Goal: Task Accomplishment & Management: Use online tool/utility

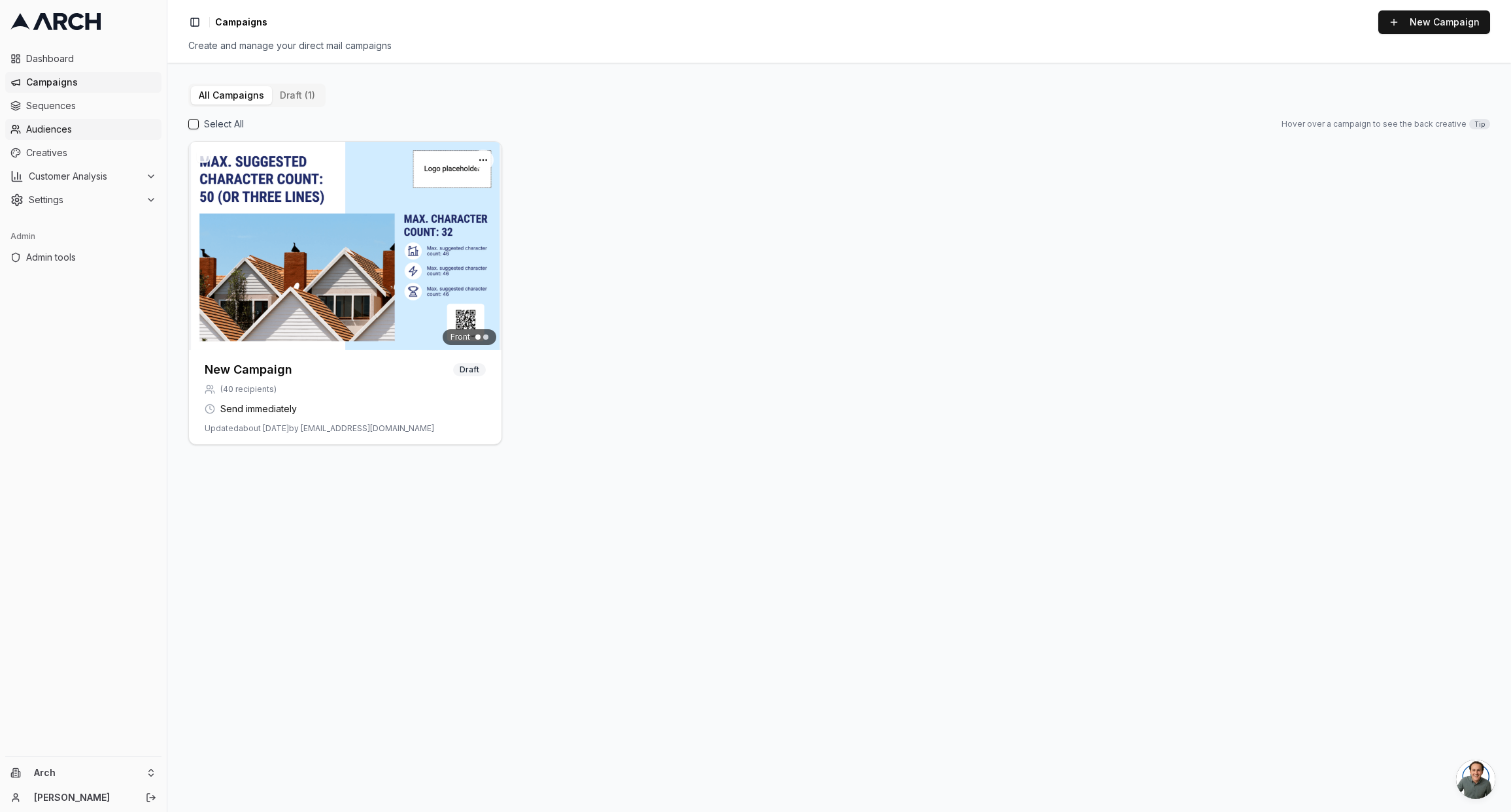
click at [84, 128] on span "Audiences" at bounding box center [91, 129] width 130 height 13
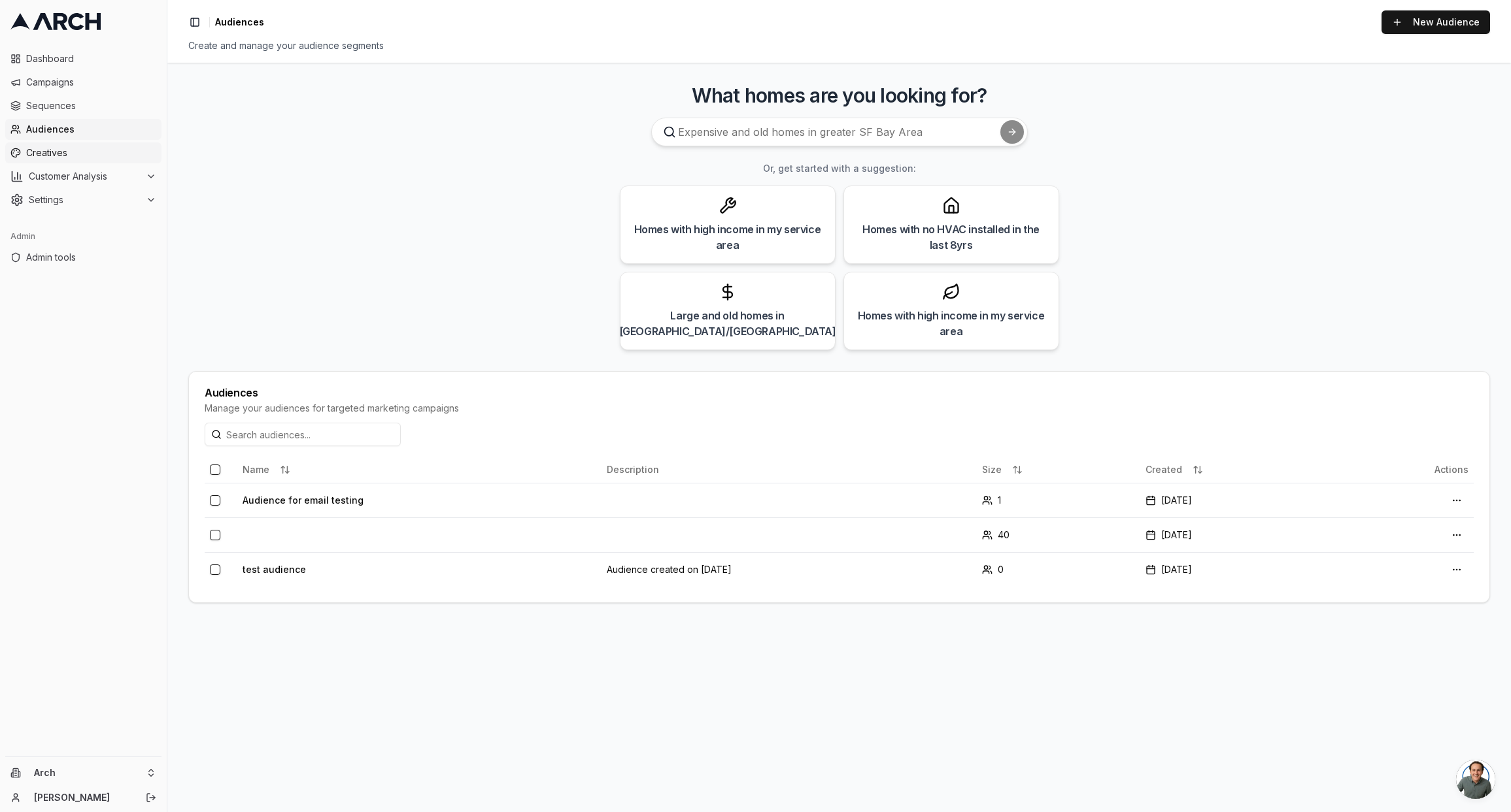
click at [82, 154] on span "Creatives" at bounding box center [91, 153] width 130 height 13
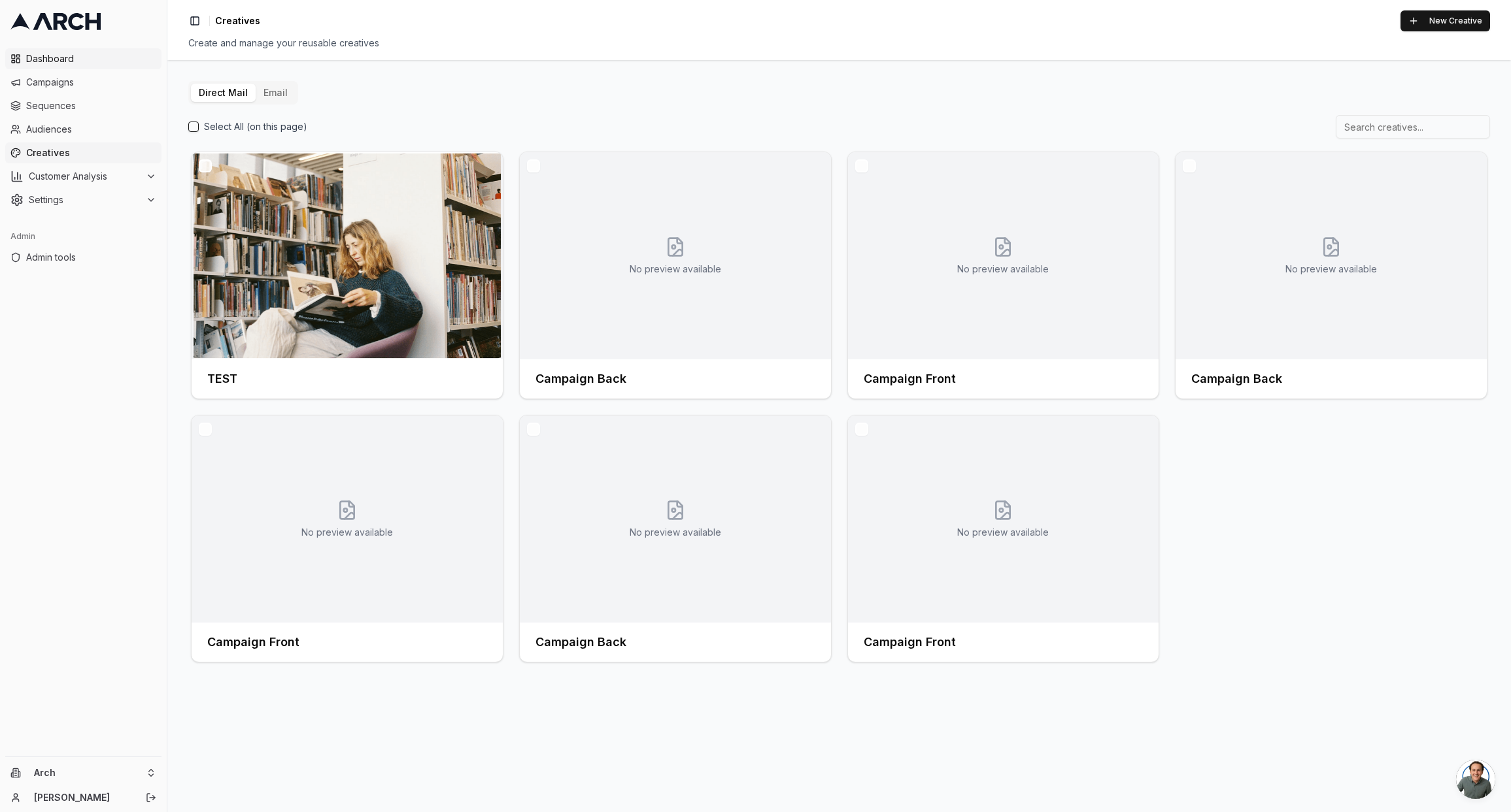
click at [73, 69] on link "Dashboard" at bounding box center [83, 59] width 156 height 21
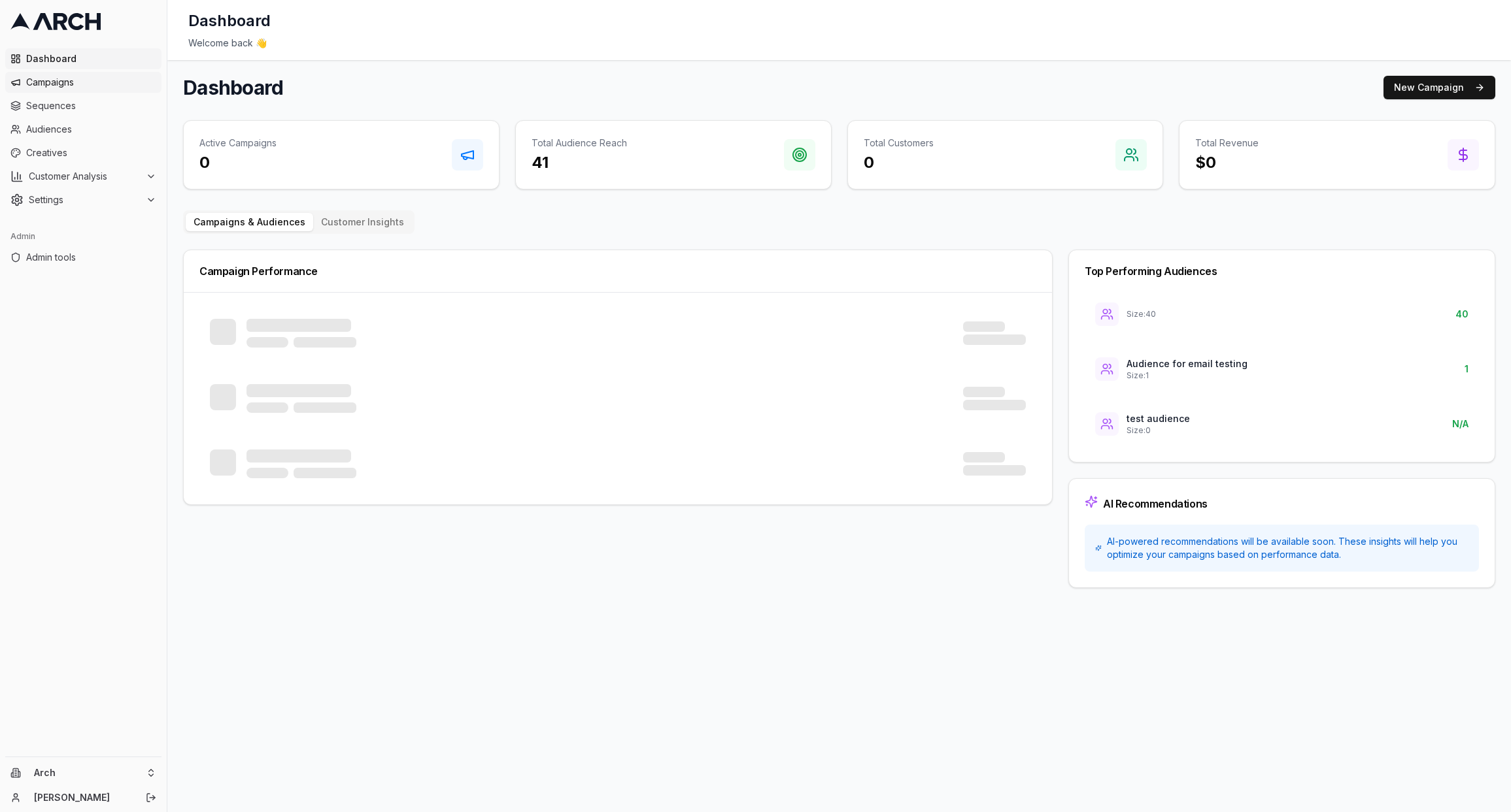
click at [75, 82] on span "Campaigns" at bounding box center [91, 82] width 130 height 13
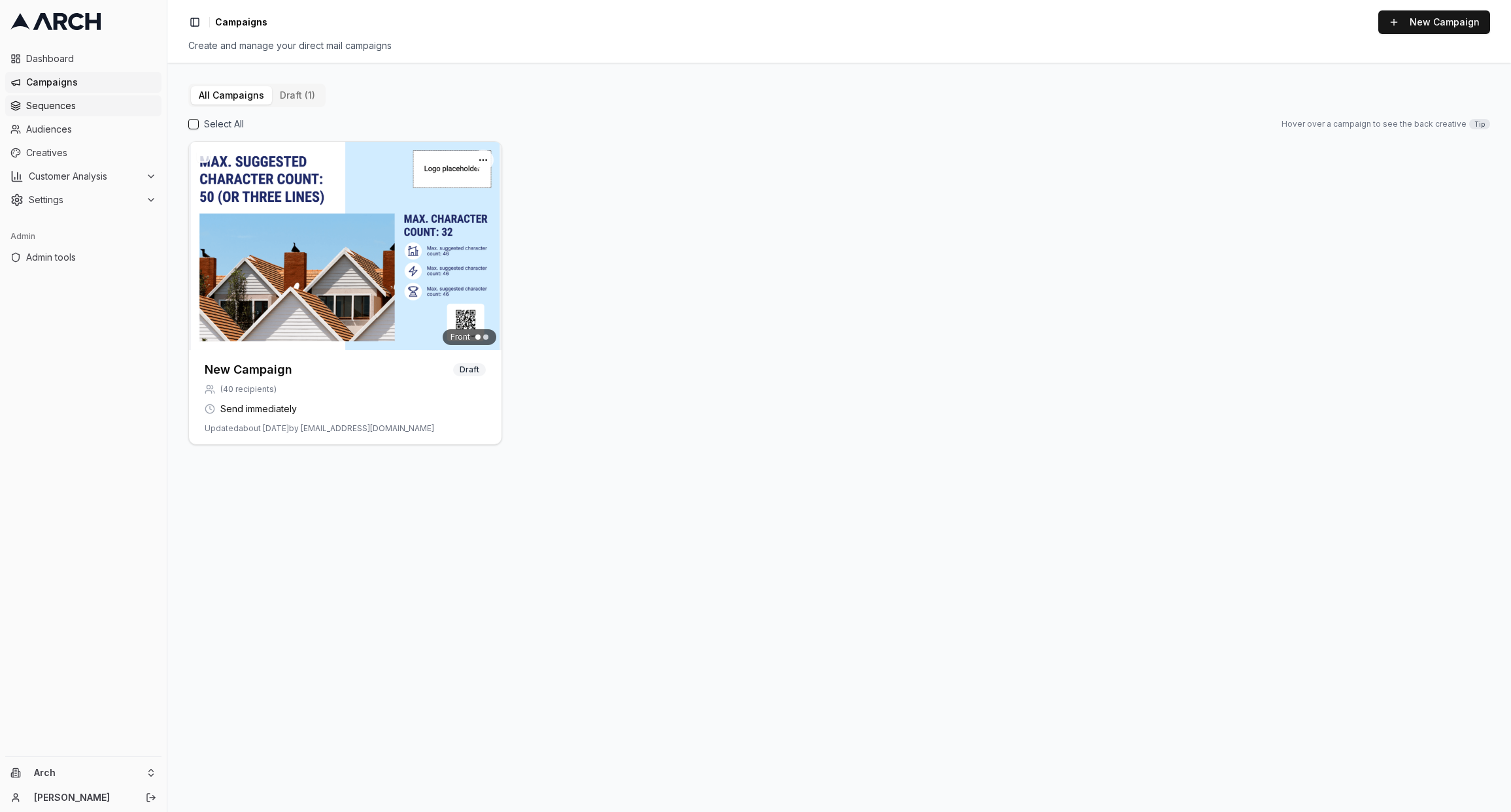
click at [75, 100] on span "Sequences" at bounding box center [91, 105] width 130 height 13
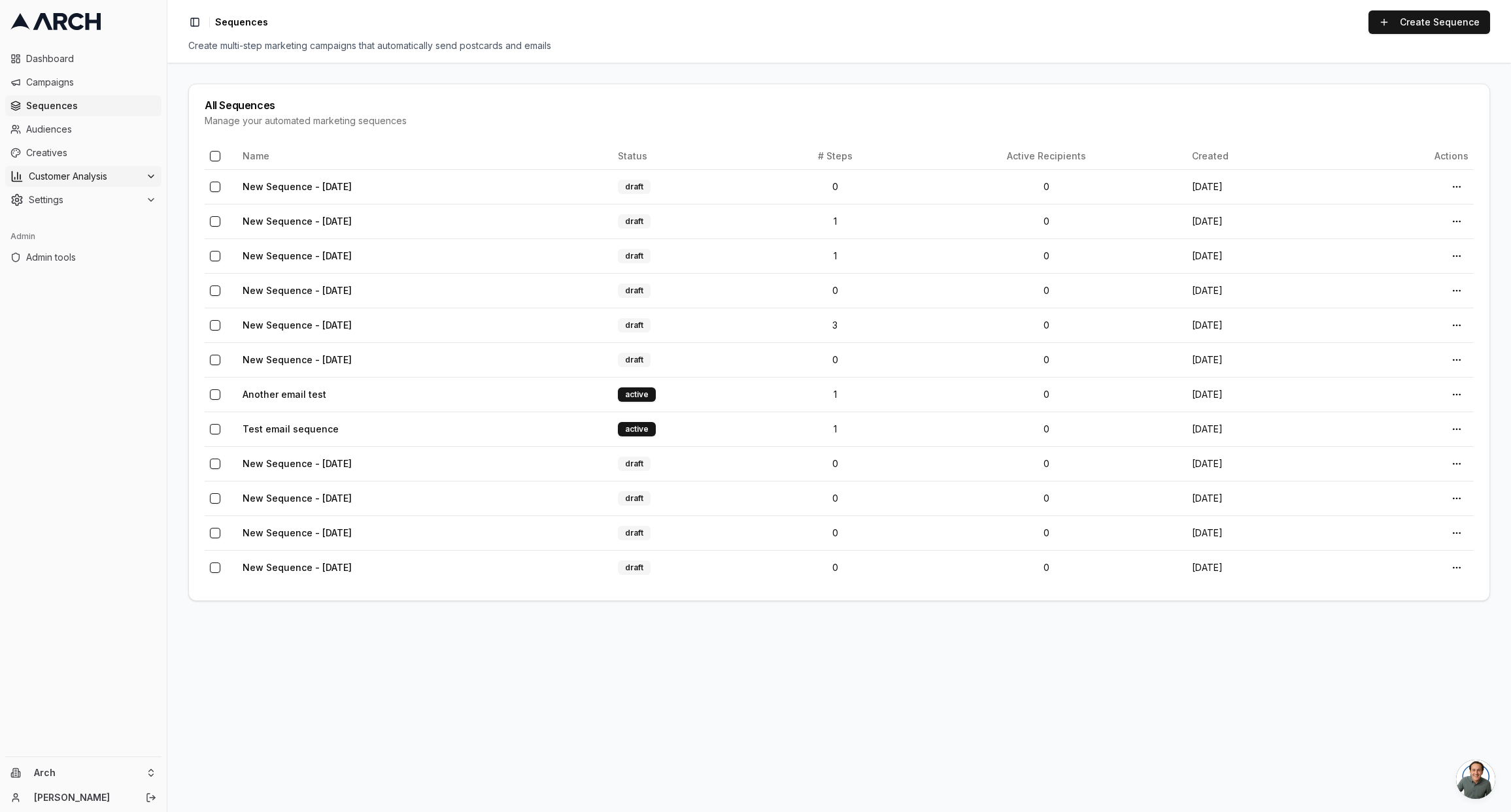
click at [101, 176] on span "Customer Analysis" at bounding box center [84, 176] width 112 height 13
click at [93, 198] on link "Overview" at bounding box center [83, 197] width 124 height 18
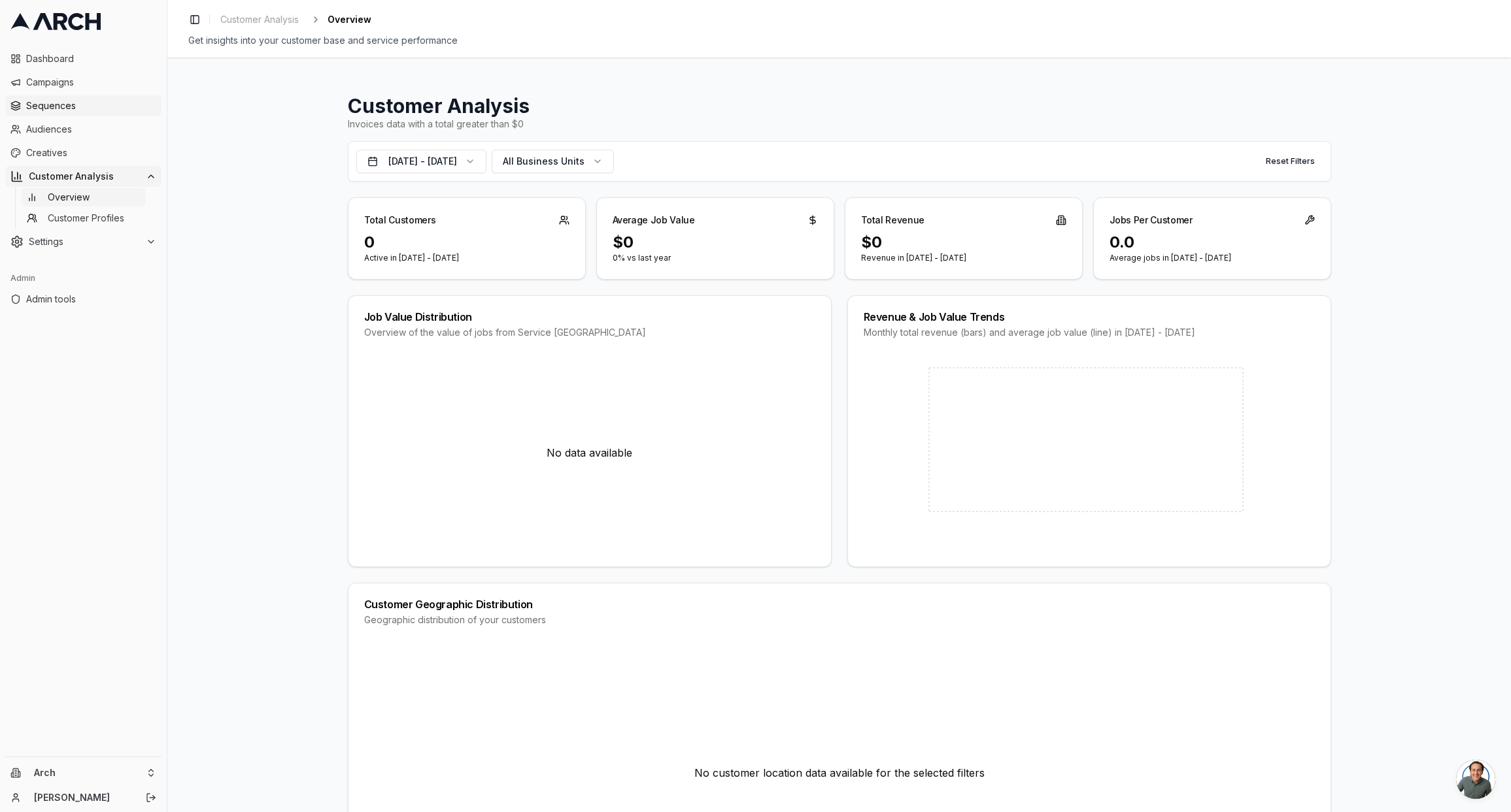
click at [80, 115] on link "Sequences" at bounding box center [83, 106] width 156 height 21
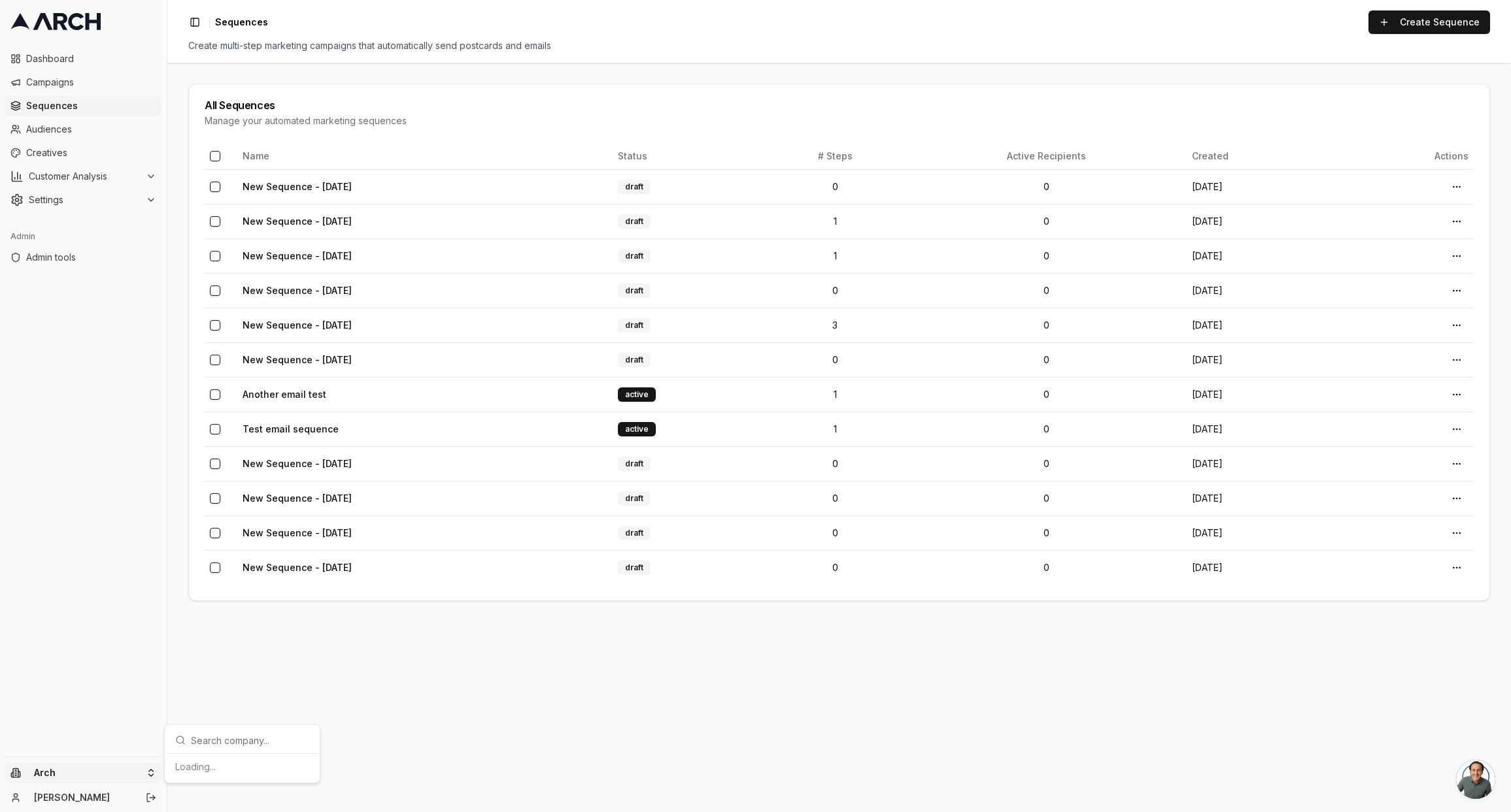
click at [135, 772] on html "Dashboard Campaigns Sequences Audiences Creatives Customer Analysis Settings Ad…" at bounding box center [755, 406] width 1511 height 812
click at [441, 688] on html "Dashboard Campaigns Sequences Audiences Creatives Customer Analysis Settings Ad…" at bounding box center [755, 406] width 1511 height 812
click at [1464, 25] on link "Create Sequence" at bounding box center [1429, 22] width 122 height 23
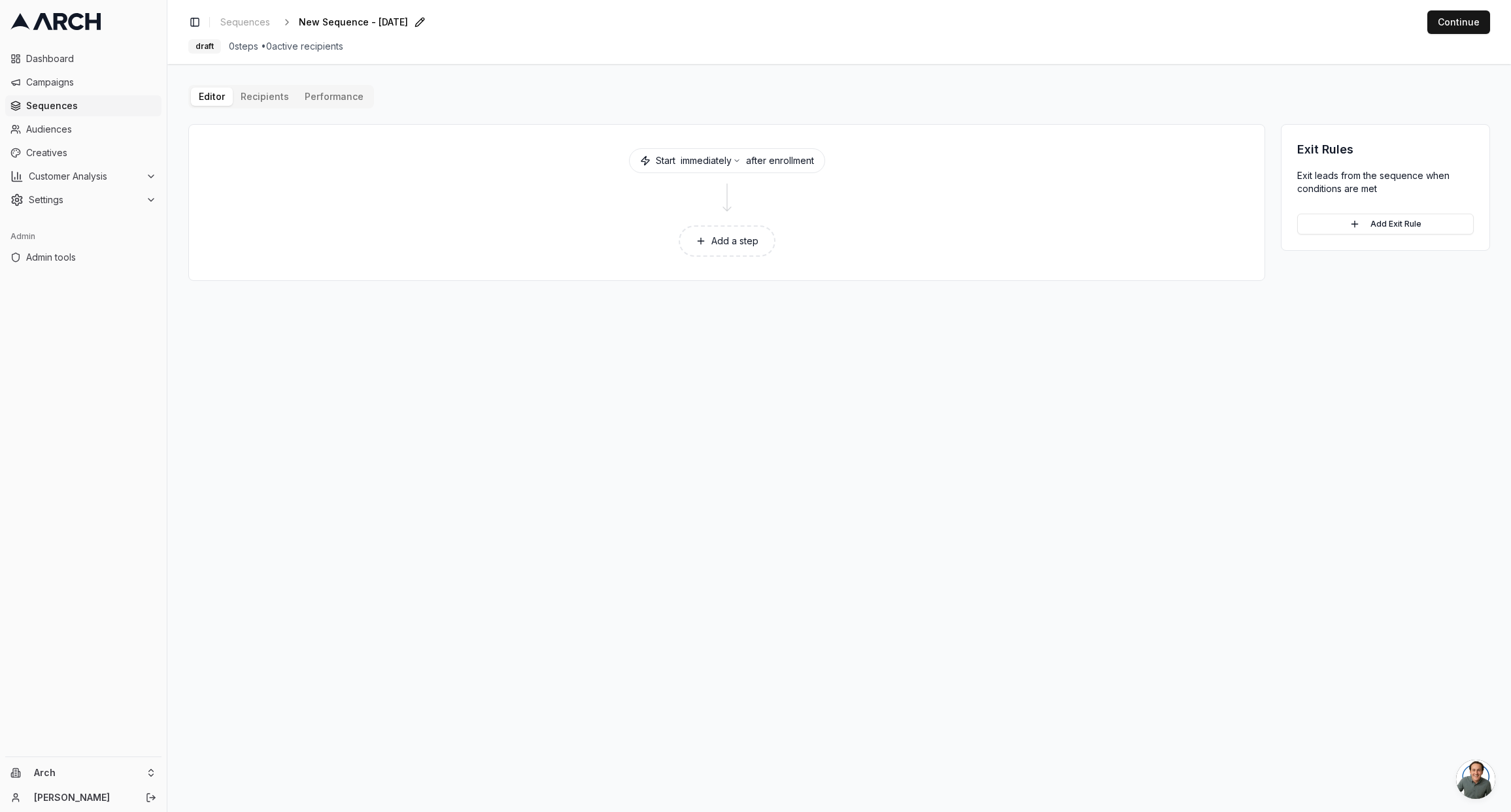
click at [404, 20] on span "New Sequence - Aug 11, 2025" at bounding box center [353, 22] width 109 height 13
type input "Matt's sequence test"
click at [721, 242] on button "Add a step" at bounding box center [726, 241] width 96 height 31
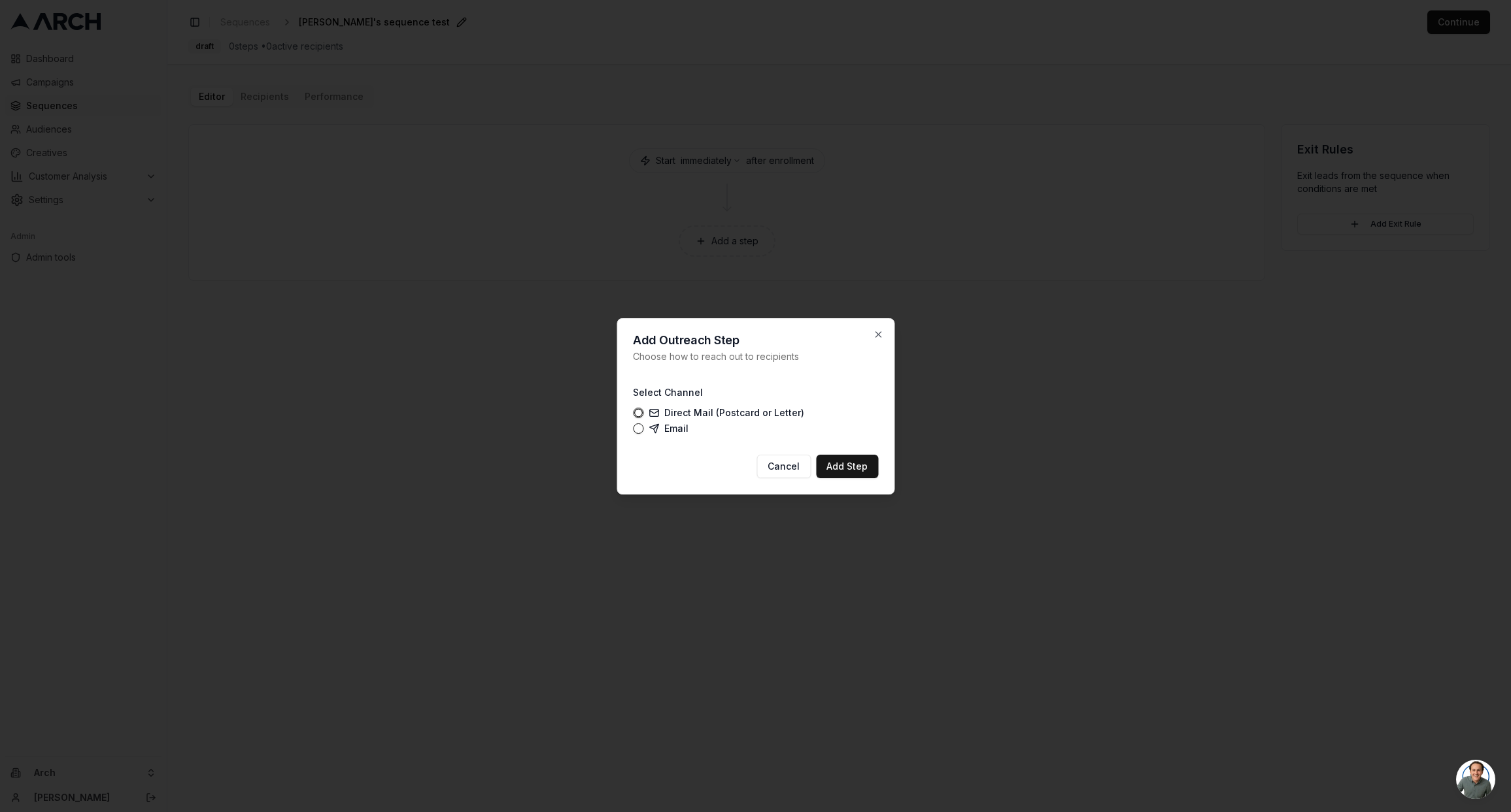
click at [634, 420] on div "Direct Mail (Postcard or Letter) Email" at bounding box center [755, 421] width 245 height 26
click at [637, 426] on button "Email" at bounding box center [638, 429] width 10 height 10
click at [856, 467] on button "Add Step" at bounding box center [847, 466] width 62 height 23
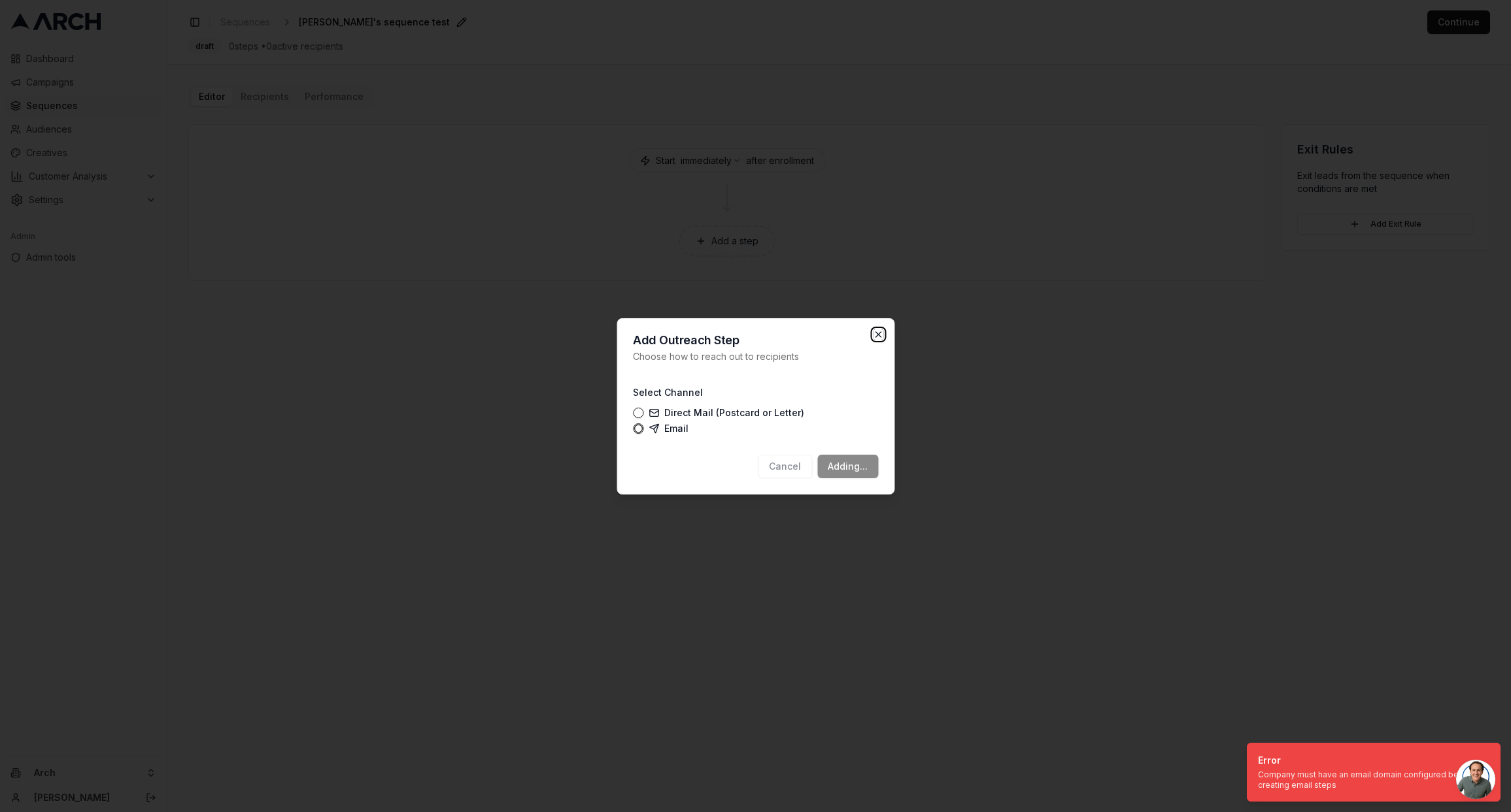
click at [881, 335] on icon "button" at bounding box center [878, 335] width 10 height 10
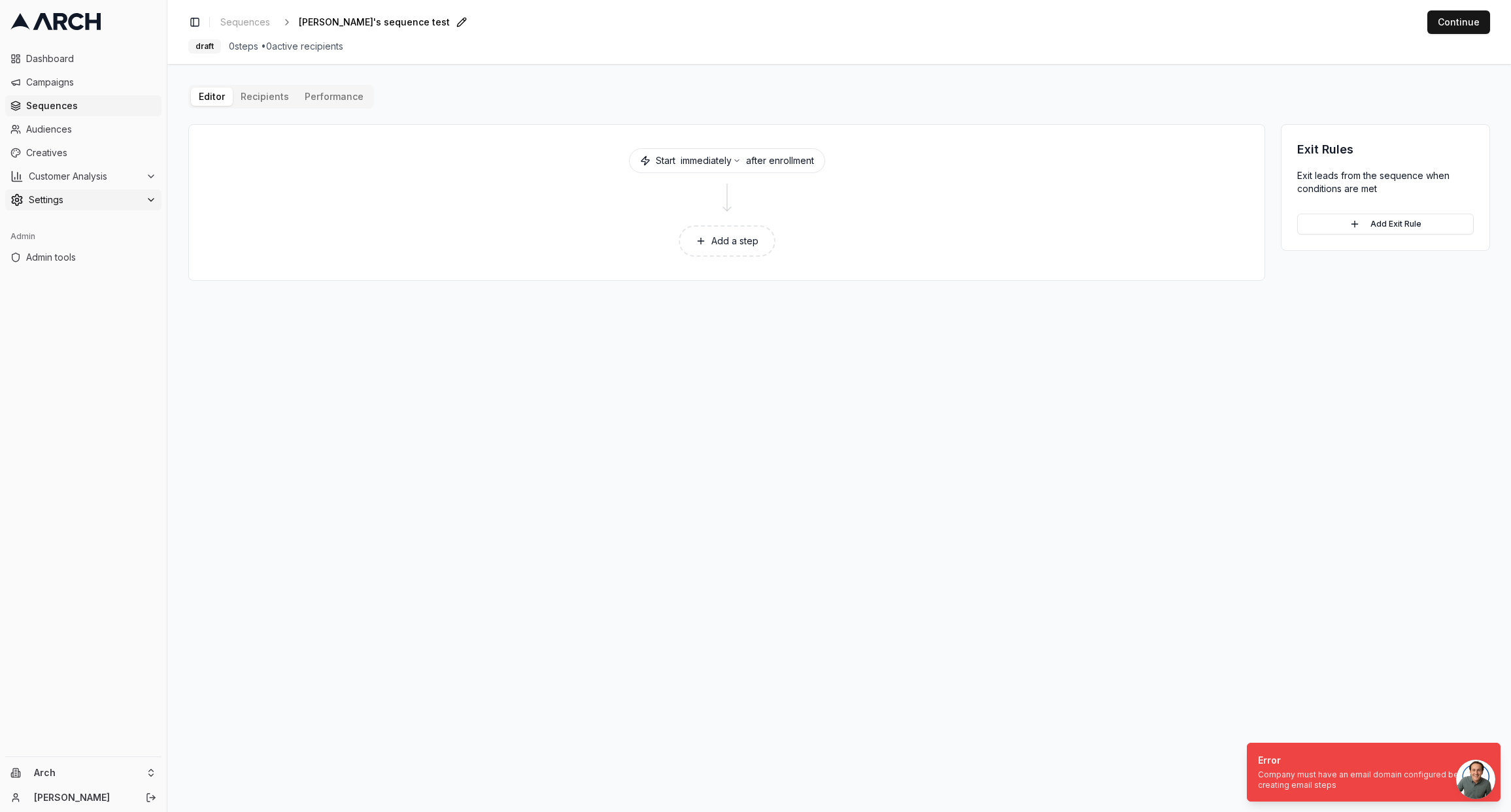
click at [87, 204] on span "Settings" at bounding box center [84, 200] width 112 height 13
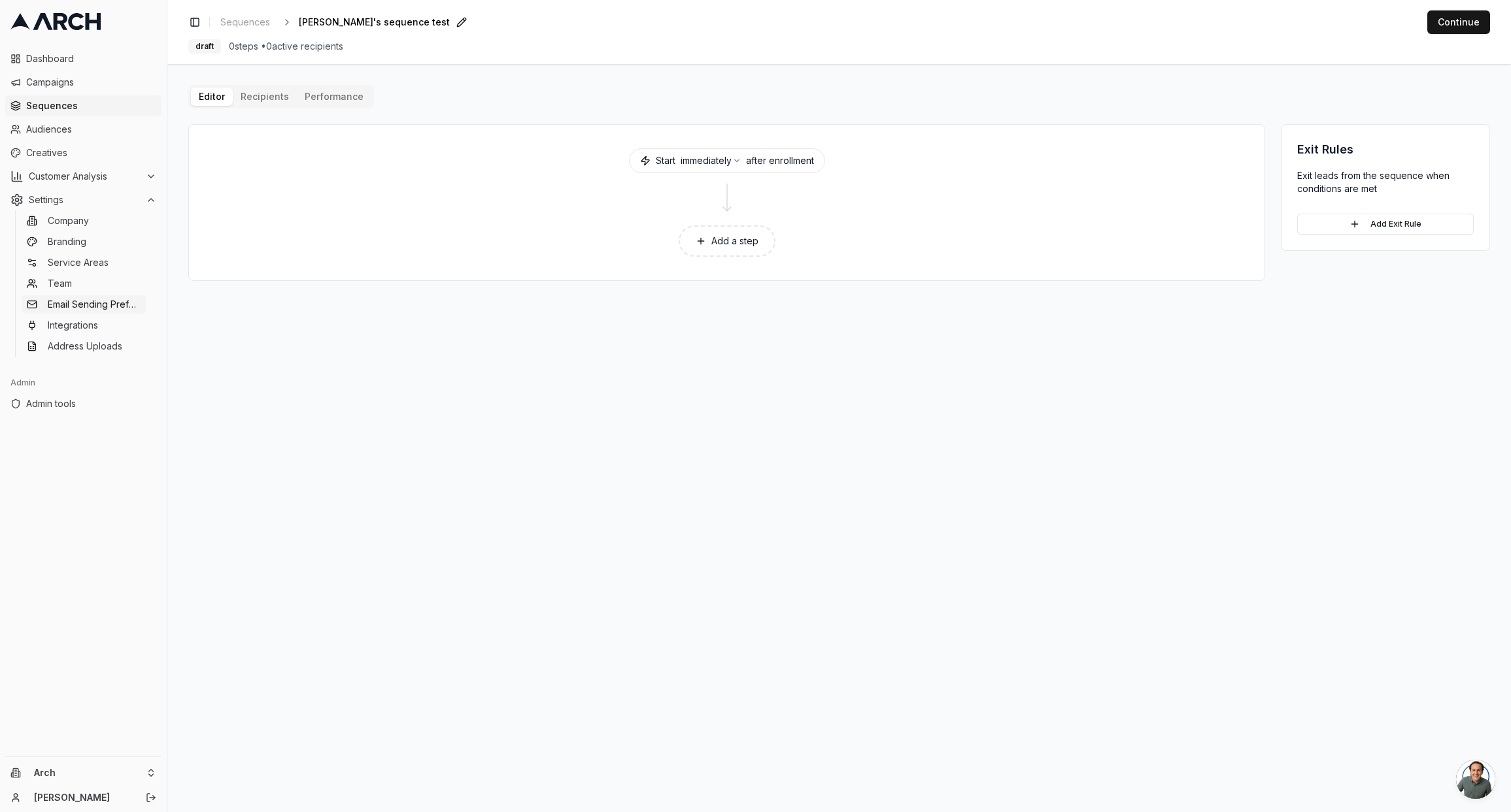
click at [102, 309] on span "Email Sending Preferences" at bounding box center [94, 304] width 93 height 13
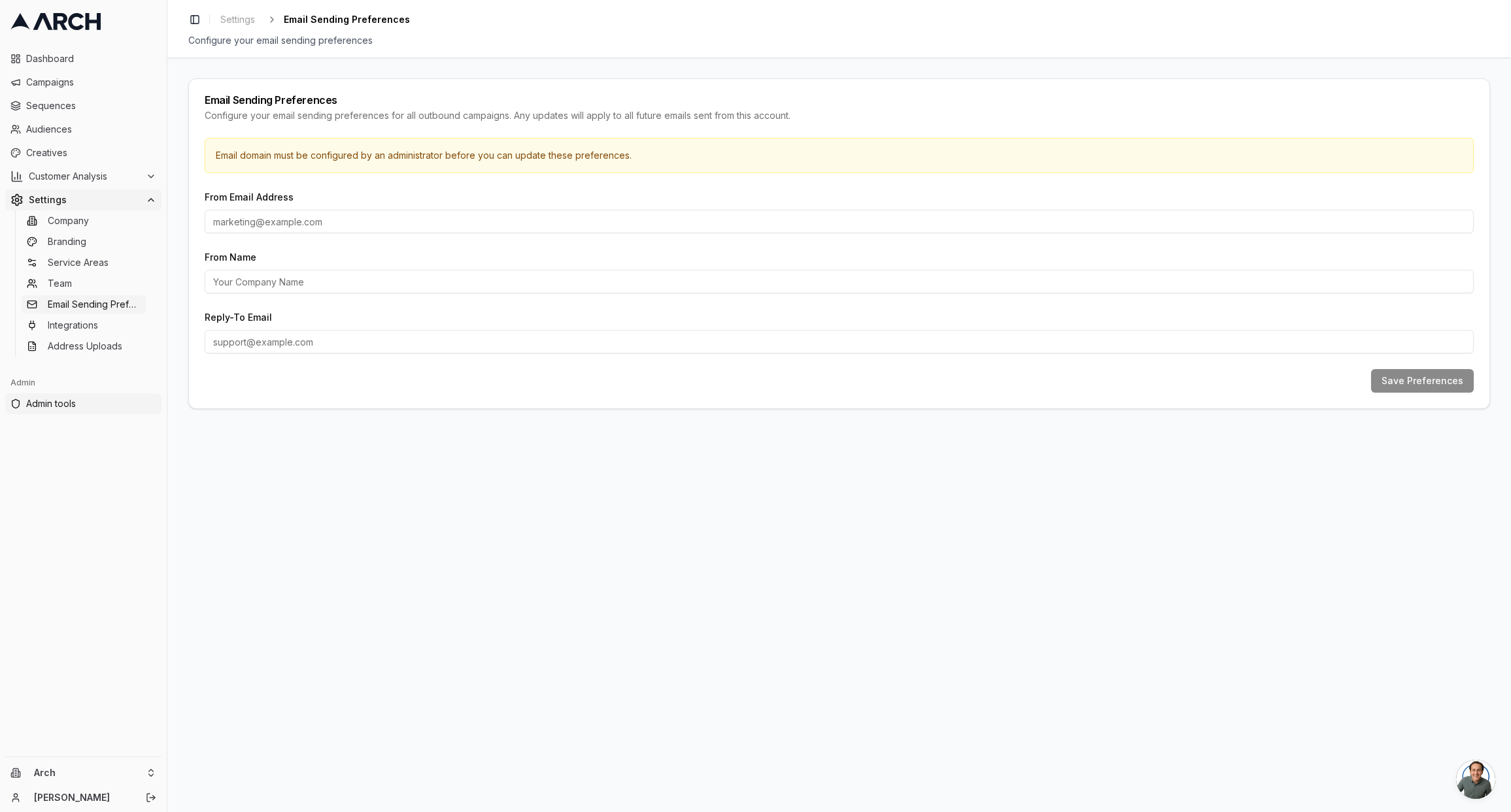
click at [81, 404] on span "Admin tools" at bounding box center [91, 403] width 130 height 13
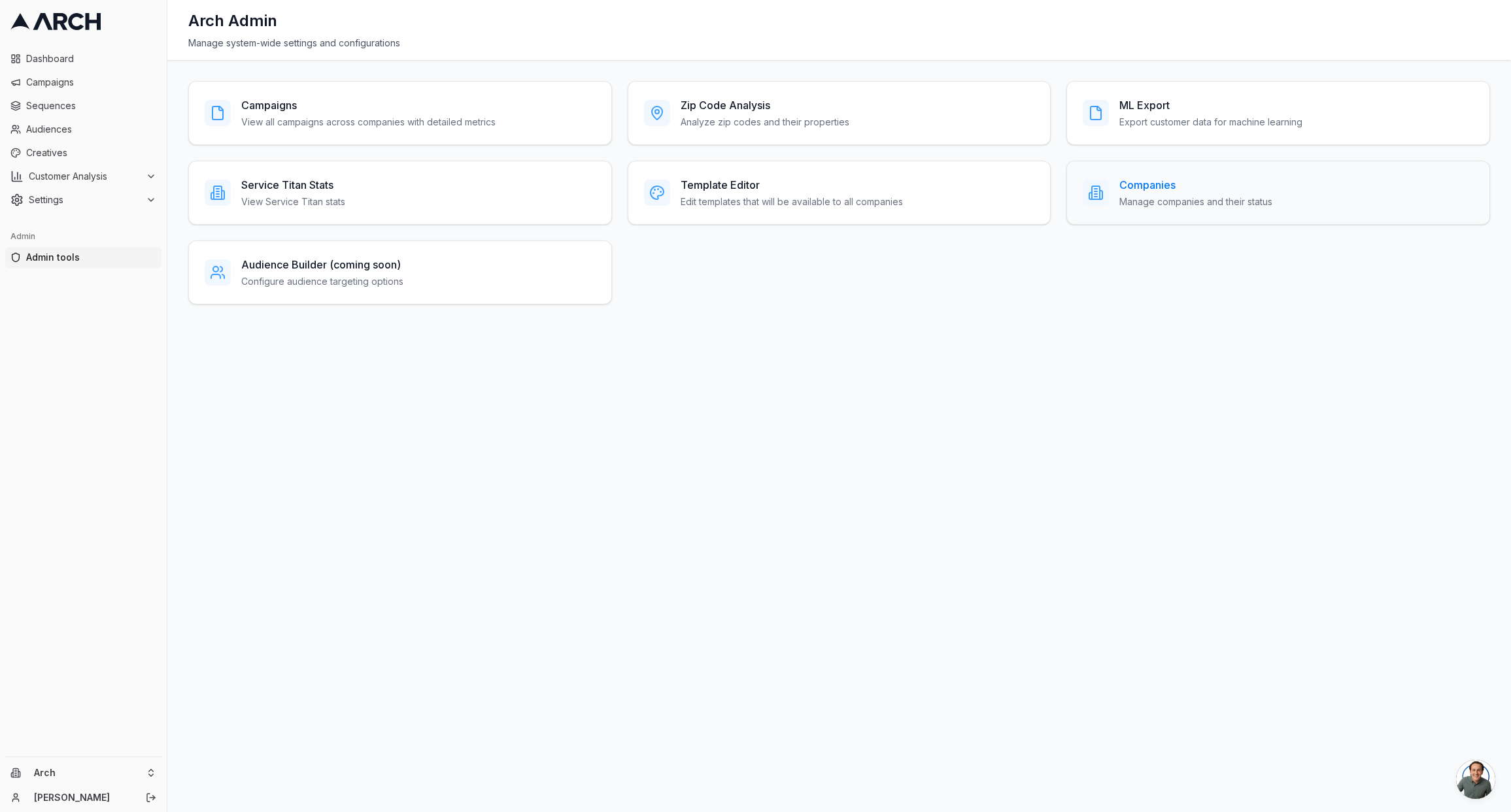
click at [1199, 178] on h3 "Companies" at bounding box center [1196, 185] width 153 height 16
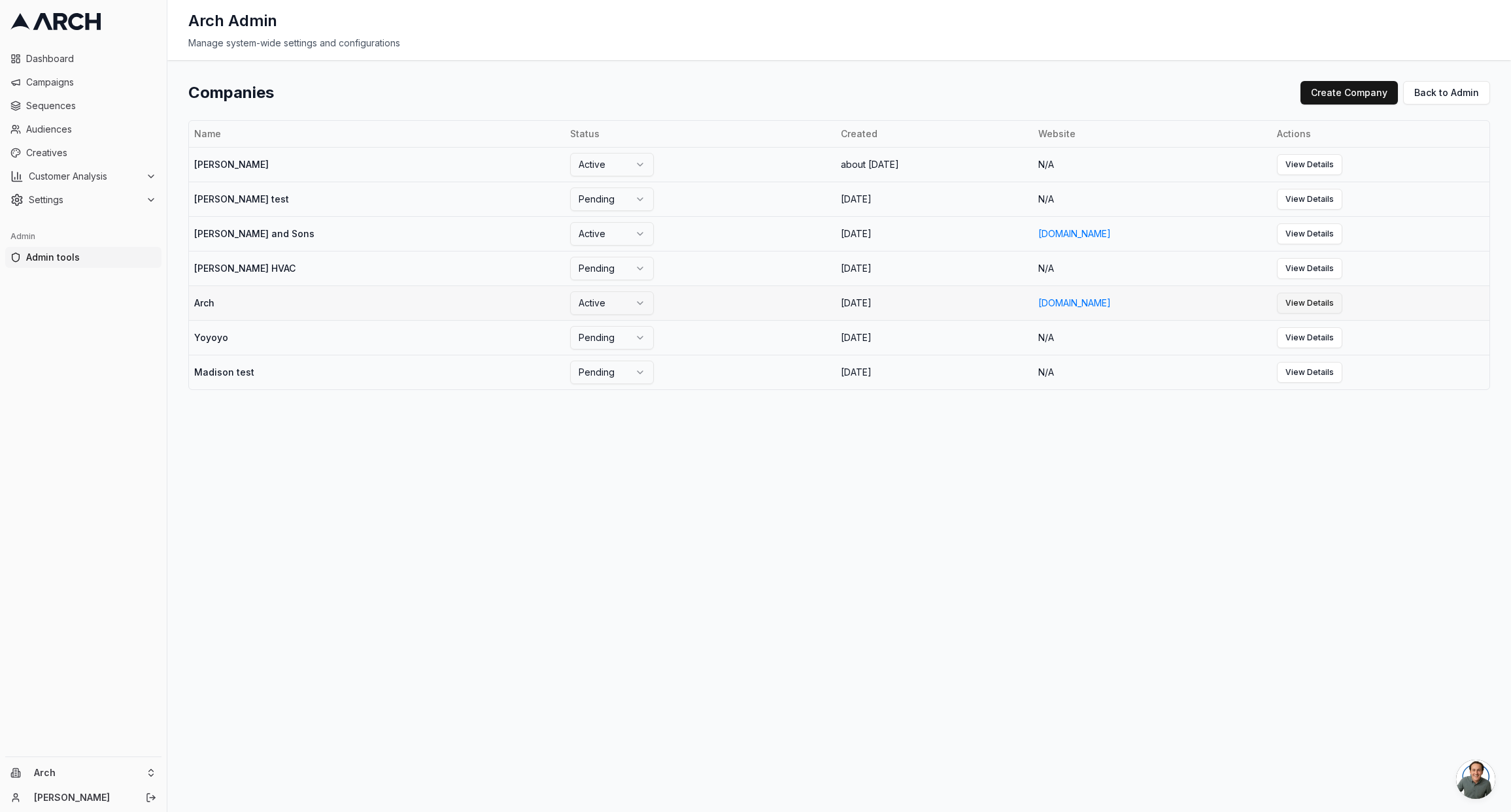
click at [1307, 301] on link "View Details" at bounding box center [1309, 303] width 65 height 21
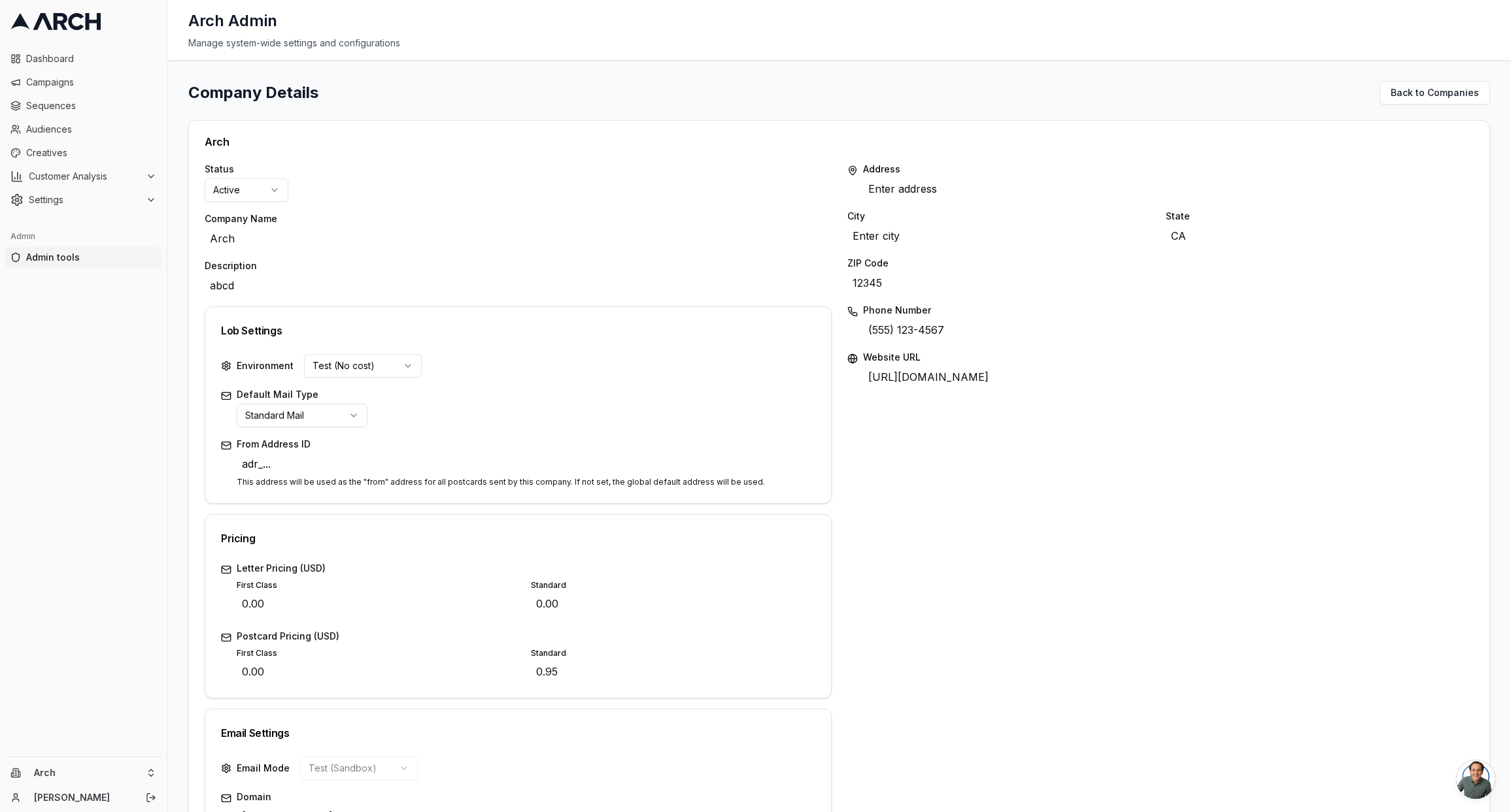
scroll to position [139, 0]
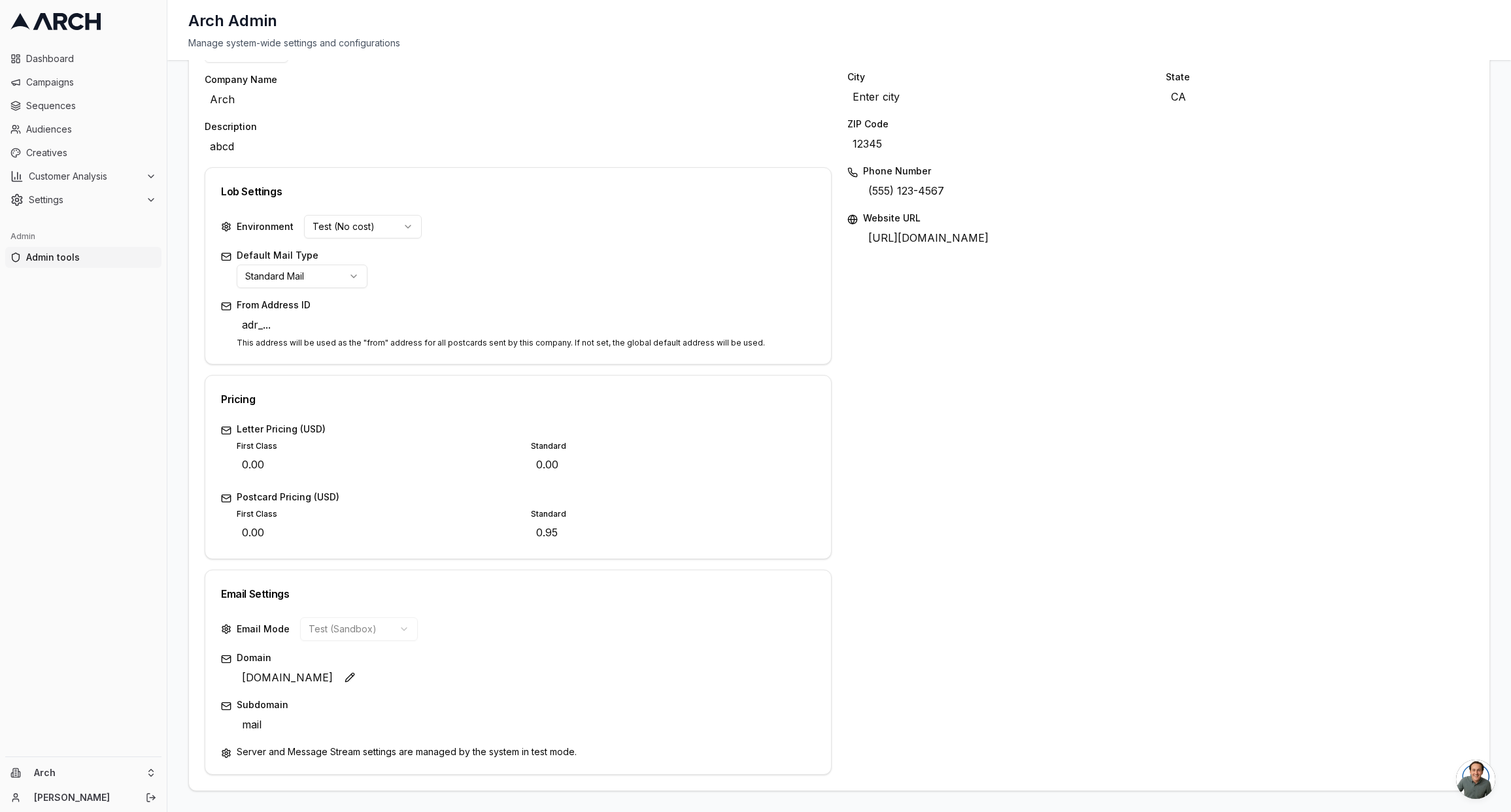
click at [288, 680] on span "example.com" at bounding box center [287, 678] width 102 height 21
type input "getarch.com"
click at [81, 168] on button "Customer Analysis" at bounding box center [83, 176] width 156 height 21
click at [74, 242] on span "Settings" at bounding box center [84, 241] width 112 height 13
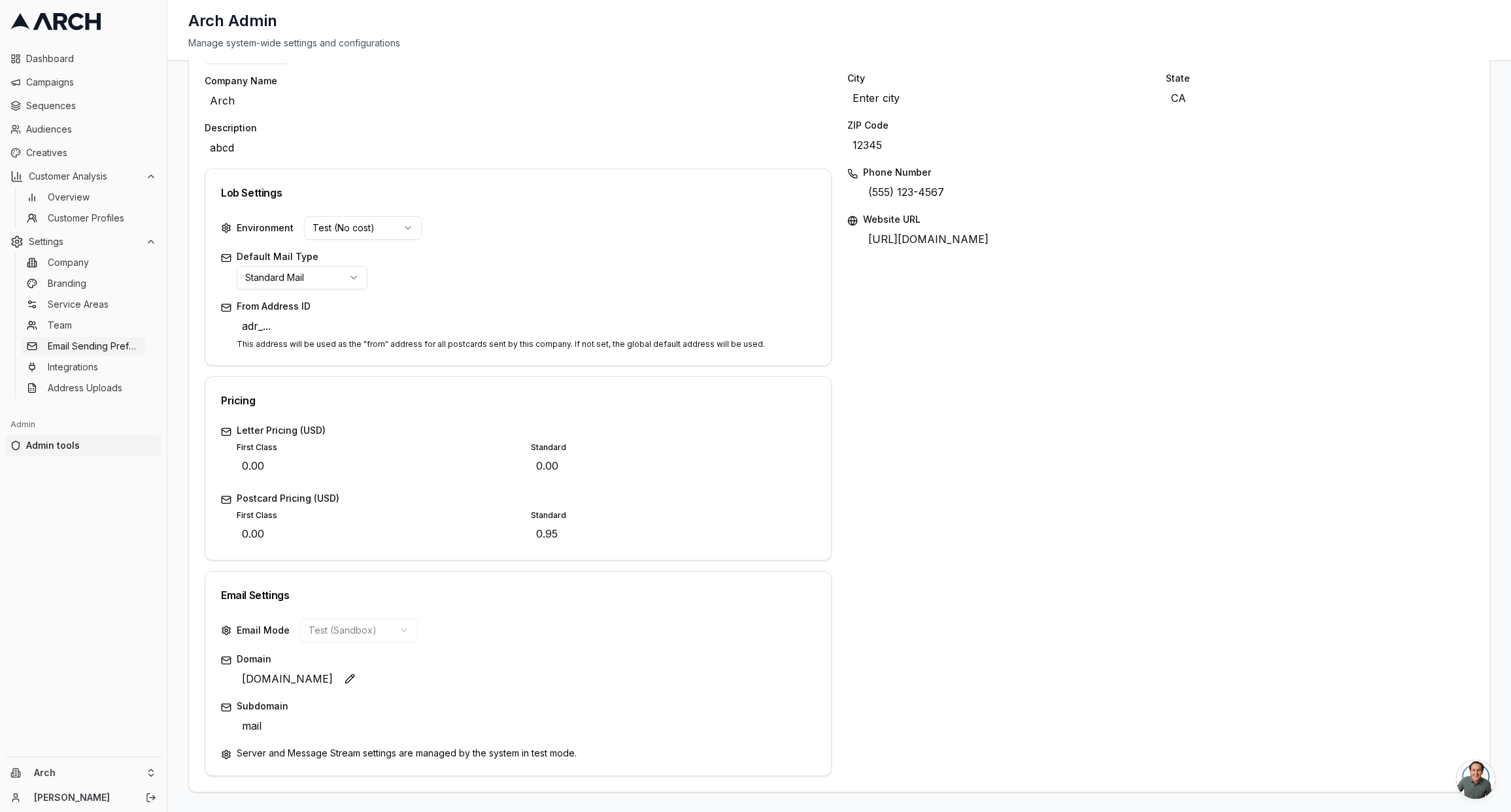
click at [85, 348] on span "Email Sending Preferences" at bounding box center [94, 346] width 93 height 13
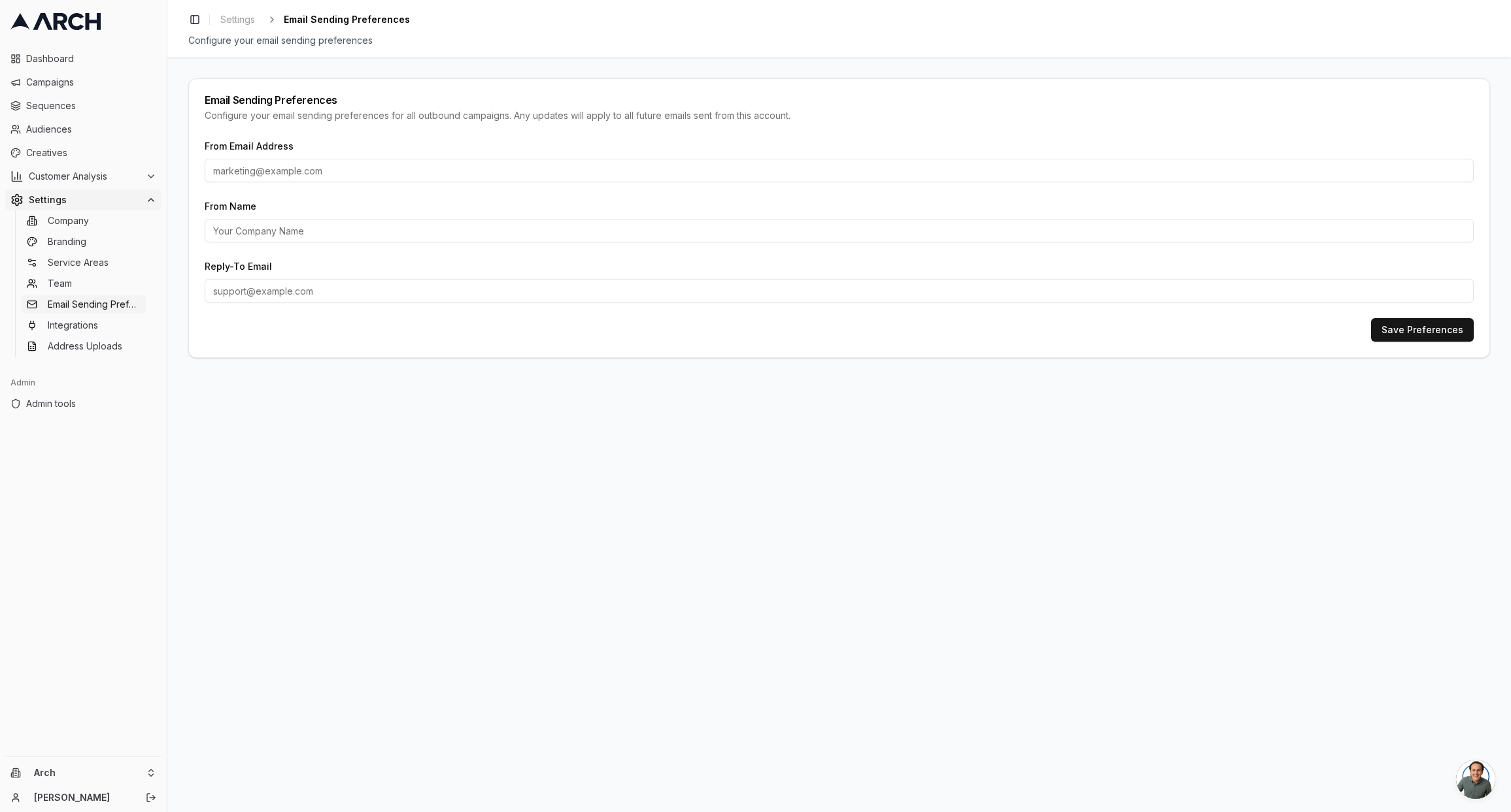
click at [476, 162] on input "From Email Address" at bounding box center [839, 170] width 1269 height 23
type input "[EMAIL_ADDRESS][DOMAIN_NAME]"
type input "Arch"
type input "[EMAIL_ADDRESS][DOMAIN_NAME]"
click at [1371, 318] on button "Save Preferences" at bounding box center [1422, 330] width 102 height 23
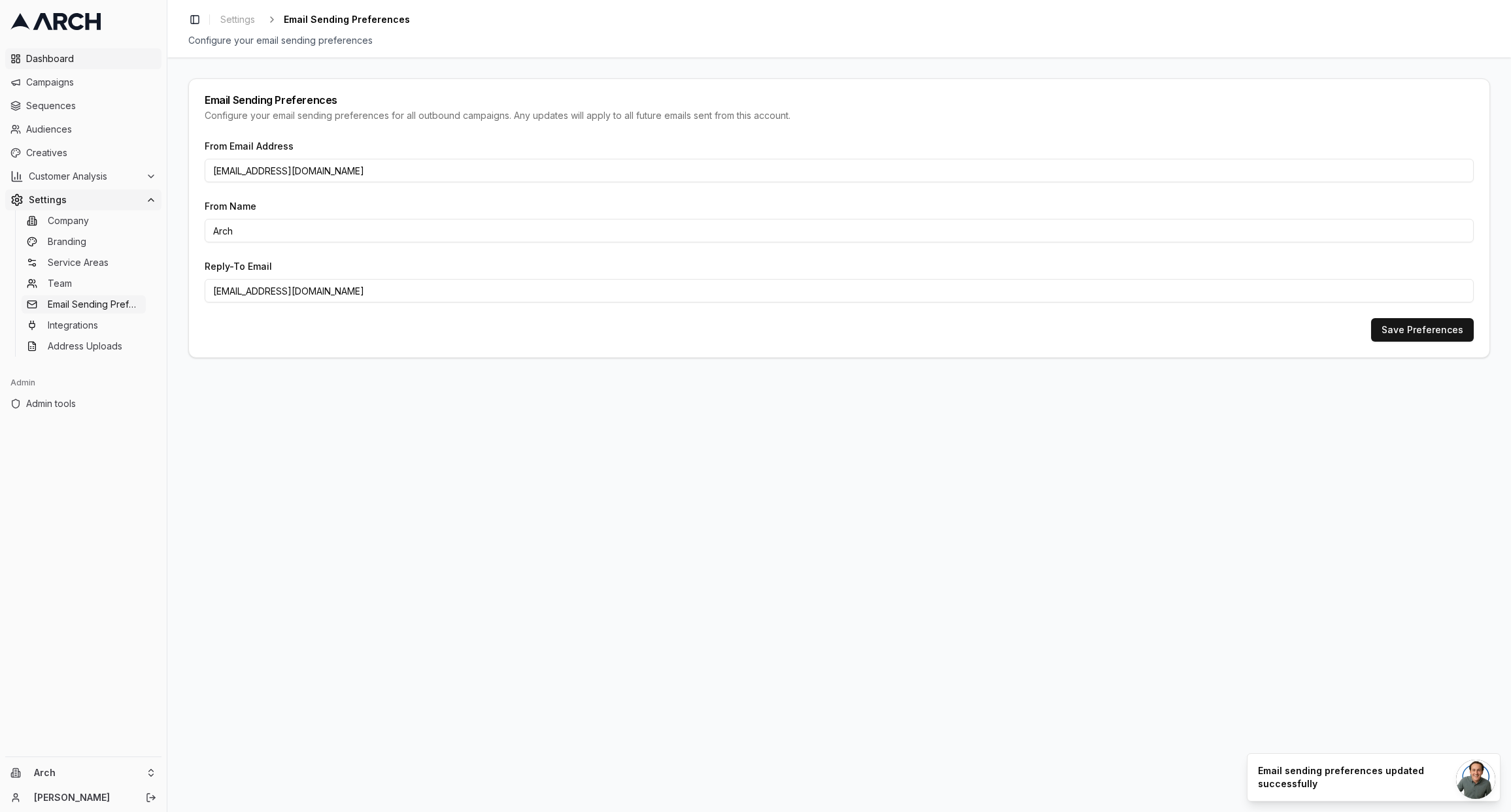
click at [69, 49] on link "Dashboard" at bounding box center [83, 59] width 156 height 21
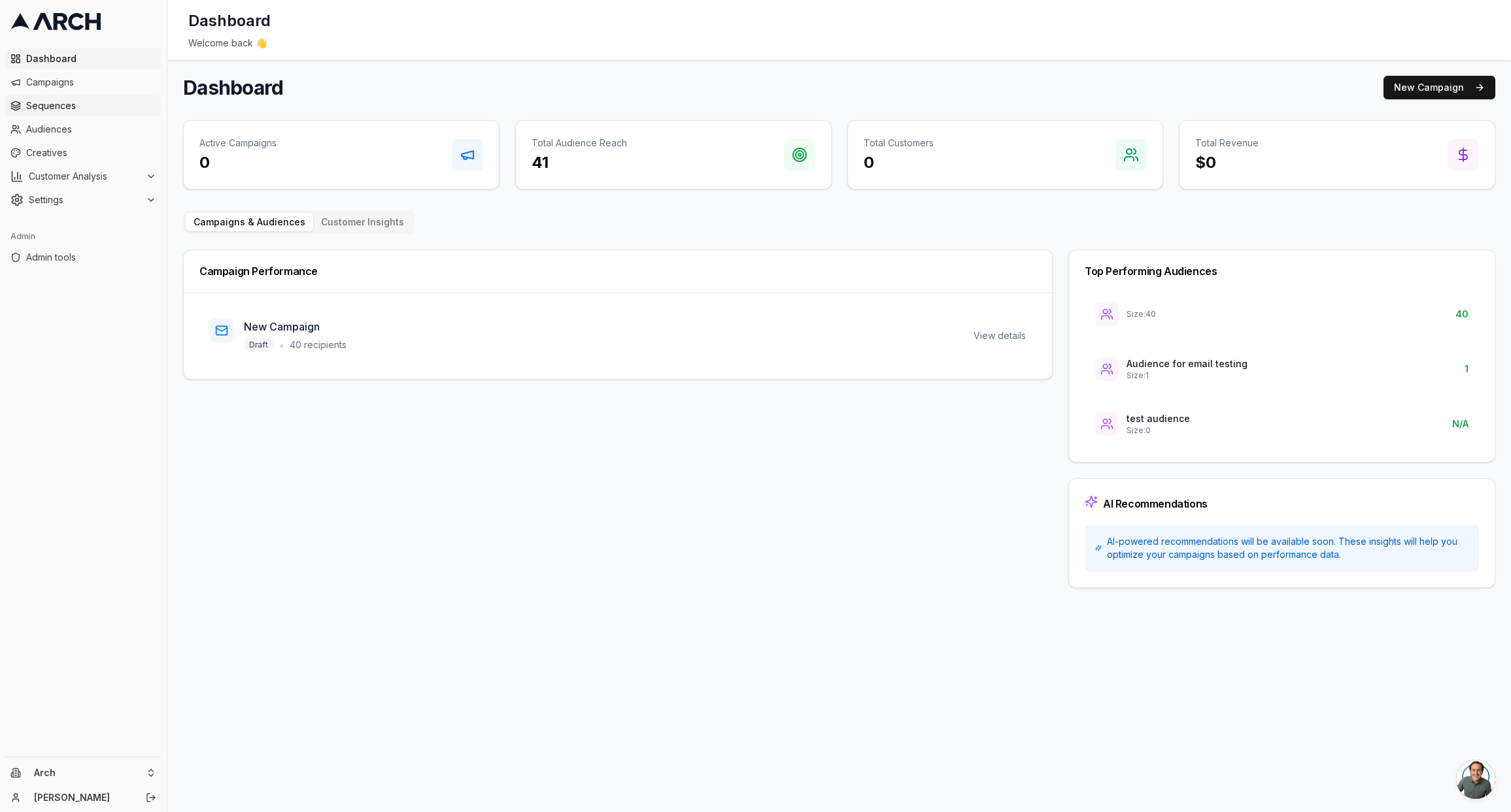
click at [65, 113] on link "Sequences" at bounding box center [83, 106] width 156 height 21
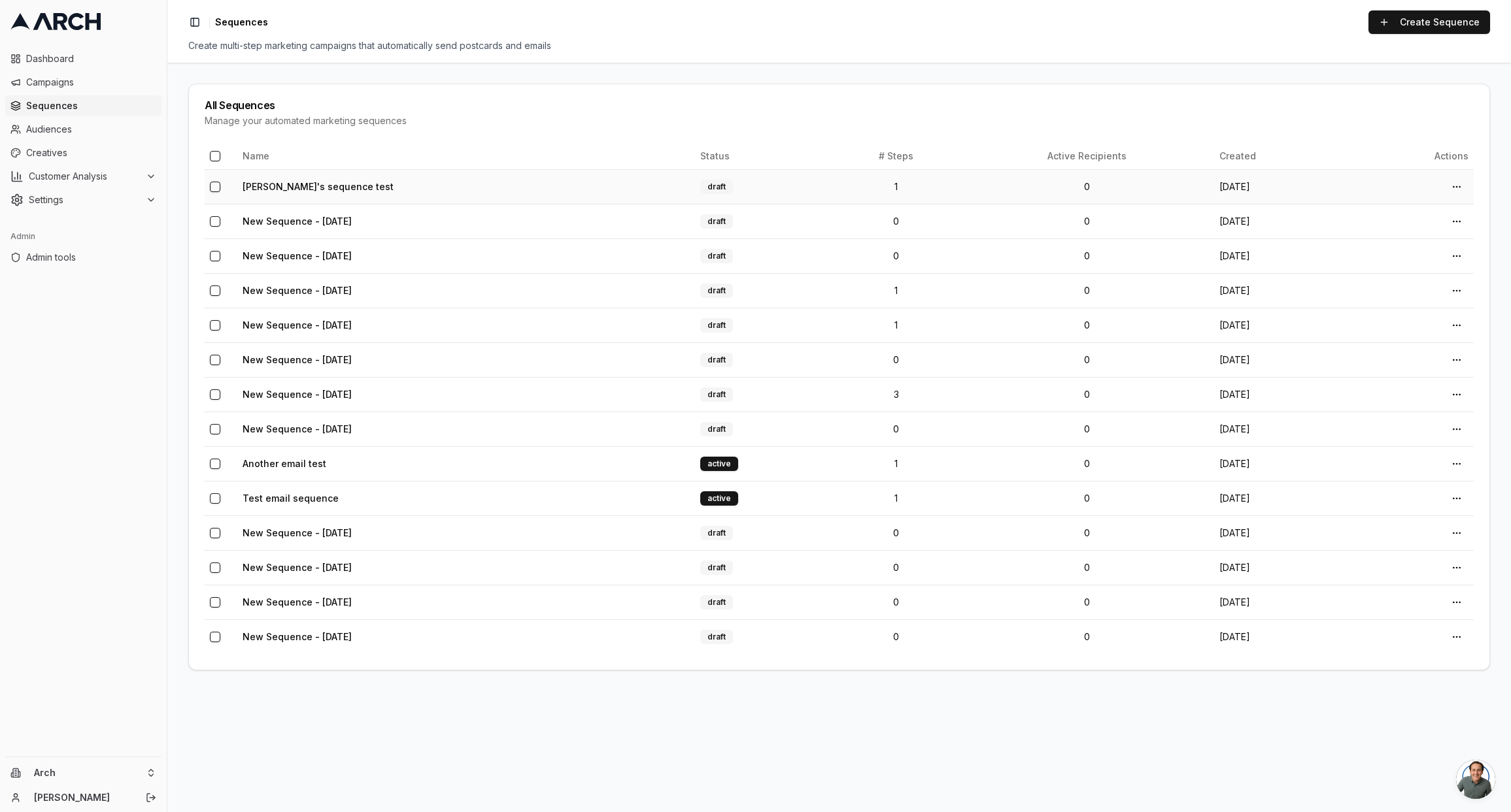
click at [298, 192] on td "[PERSON_NAME]'s sequence test" at bounding box center [465, 187] width 457 height 35
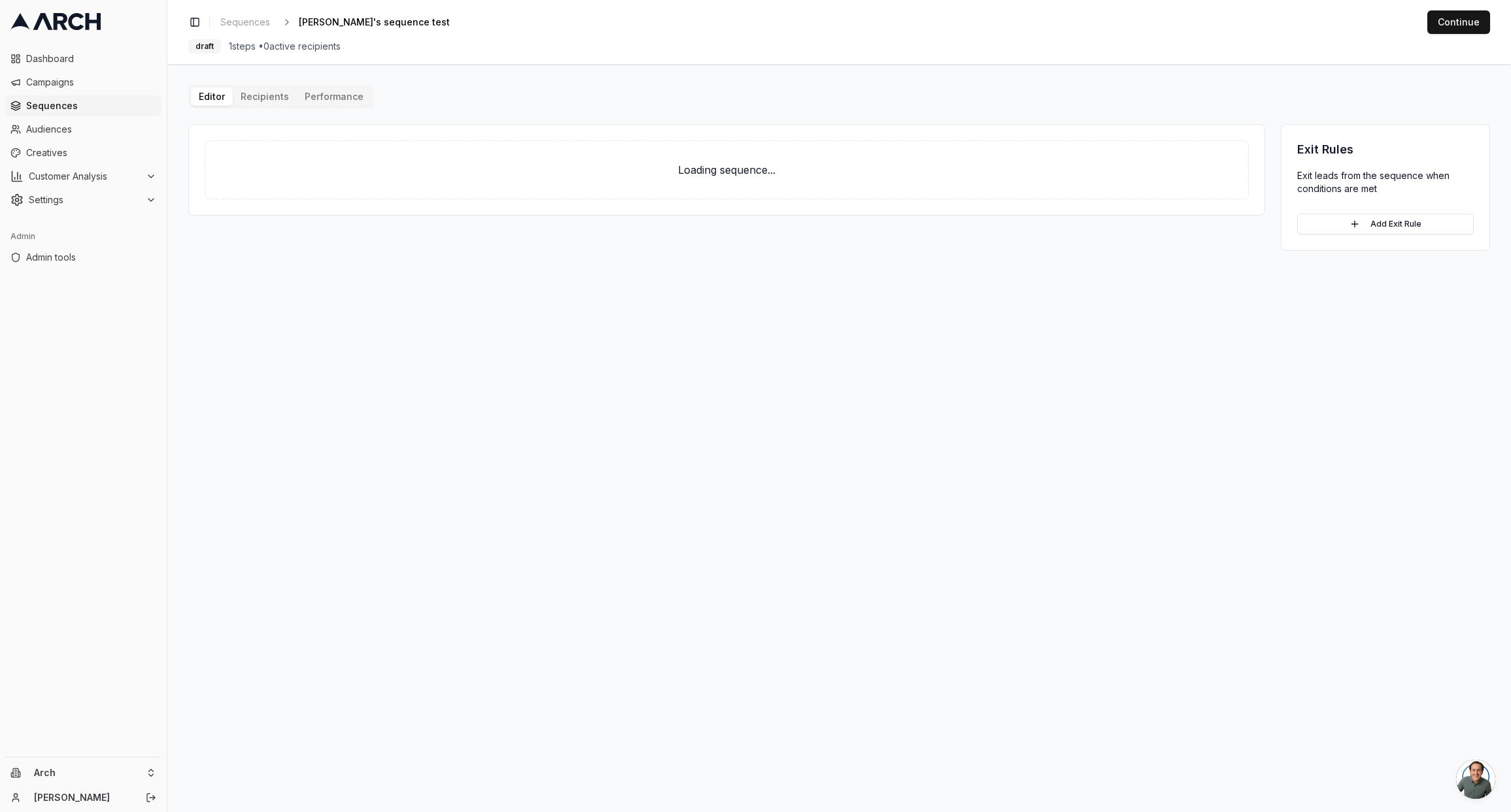
click at [305, 187] on div "Loading sequence..." at bounding box center [726, 170] width 1044 height 59
click at [725, 292] on p "Click to select an email creative" at bounding box center [726, 296] width 354 height 13
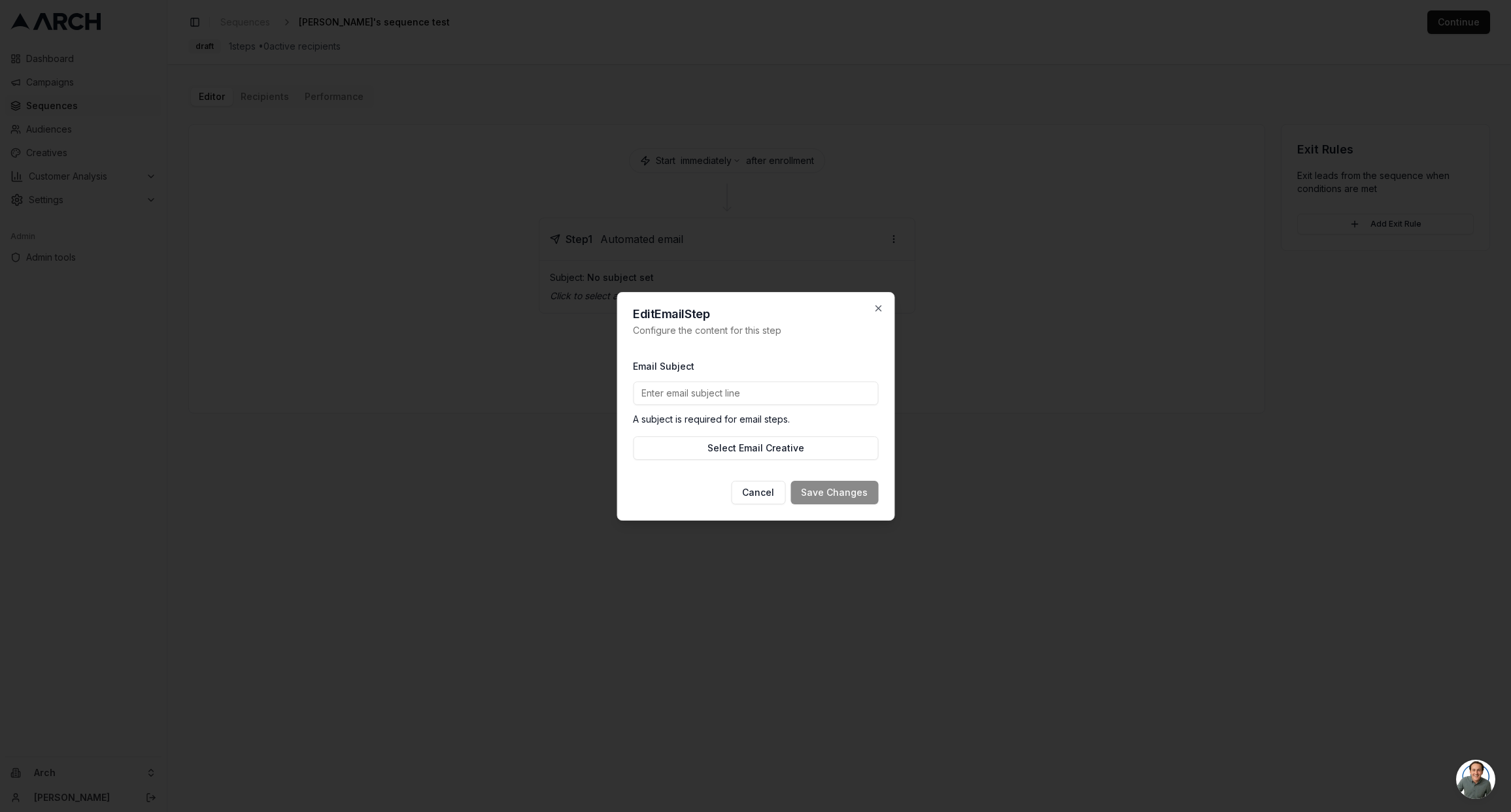
click at [698, 405] on div "Email Subject A subject is required for email steps." at bounding box center [755, 392] width 245 height 68
click at [706, 441] on button "Select Email Creative" at bounding box center [755, 448] width 245 height 23
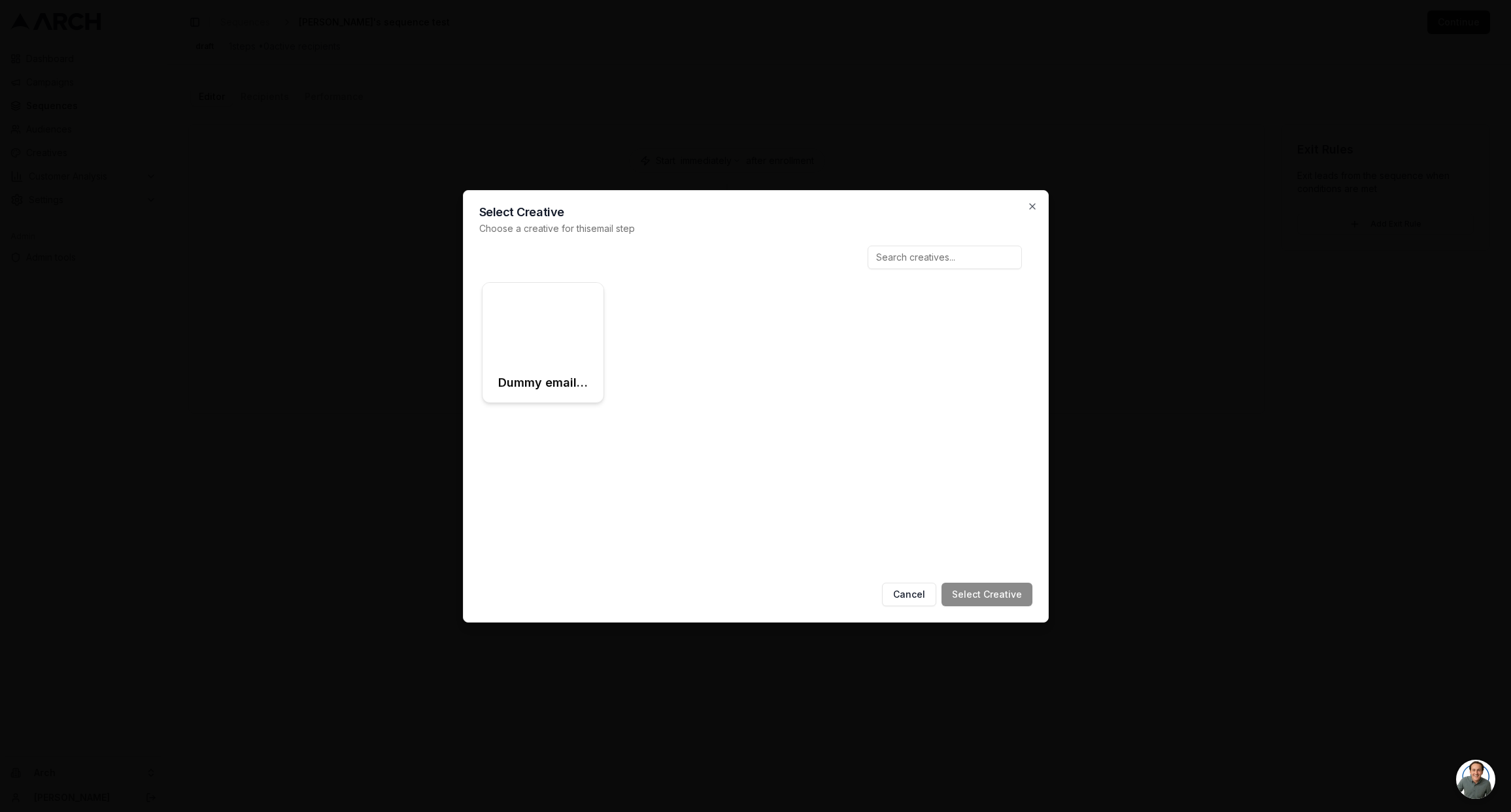
click at [567, 360] on div at bounding box center [543, 323] width 122 height 81
click at [974, 604] on button "Select Creative" at bounding box center [987, 594] width 91 height 23
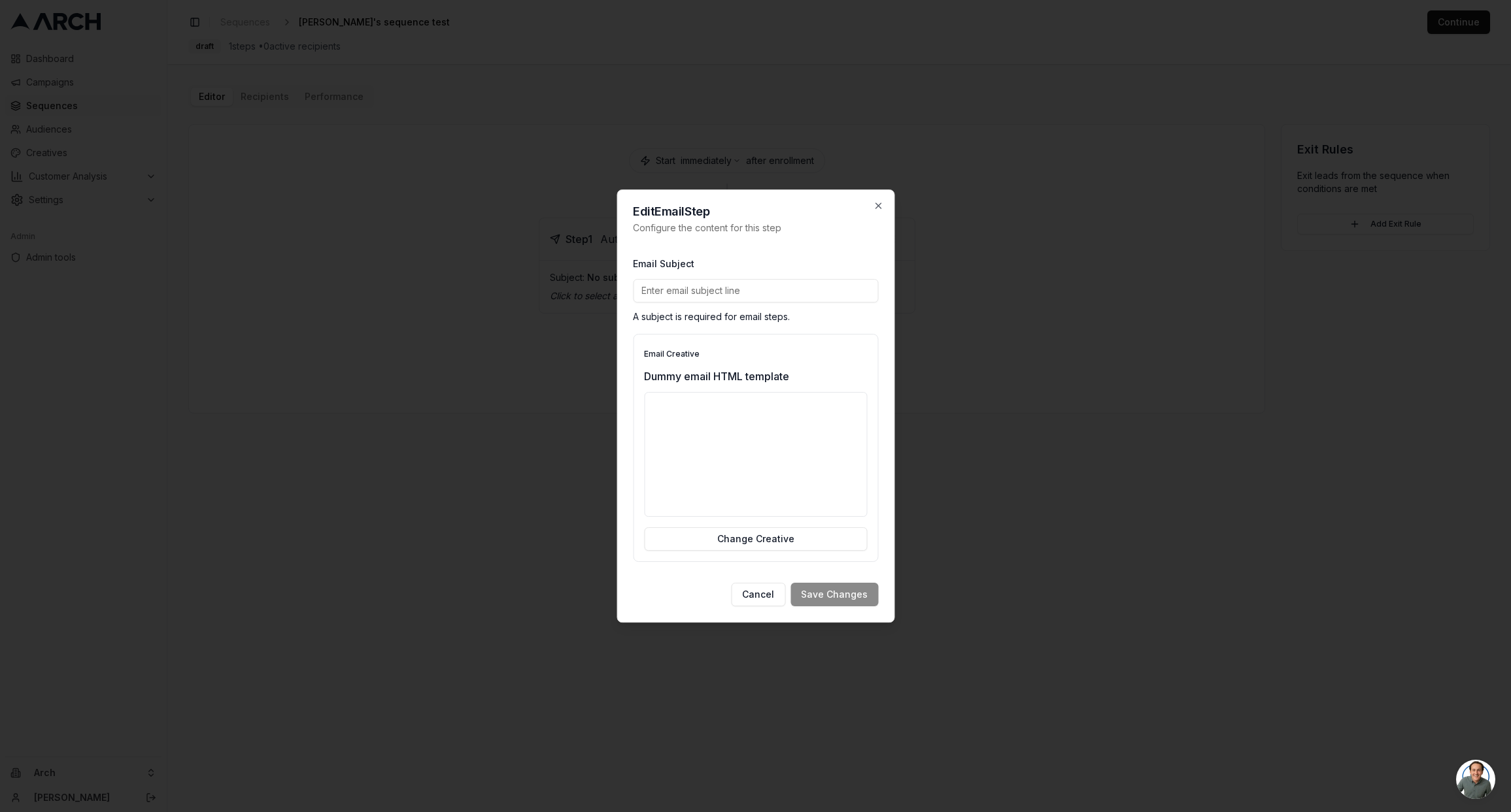
click at [733, 298] on input "Email Subject" at bounding box center [755, 291] width 245 height 23
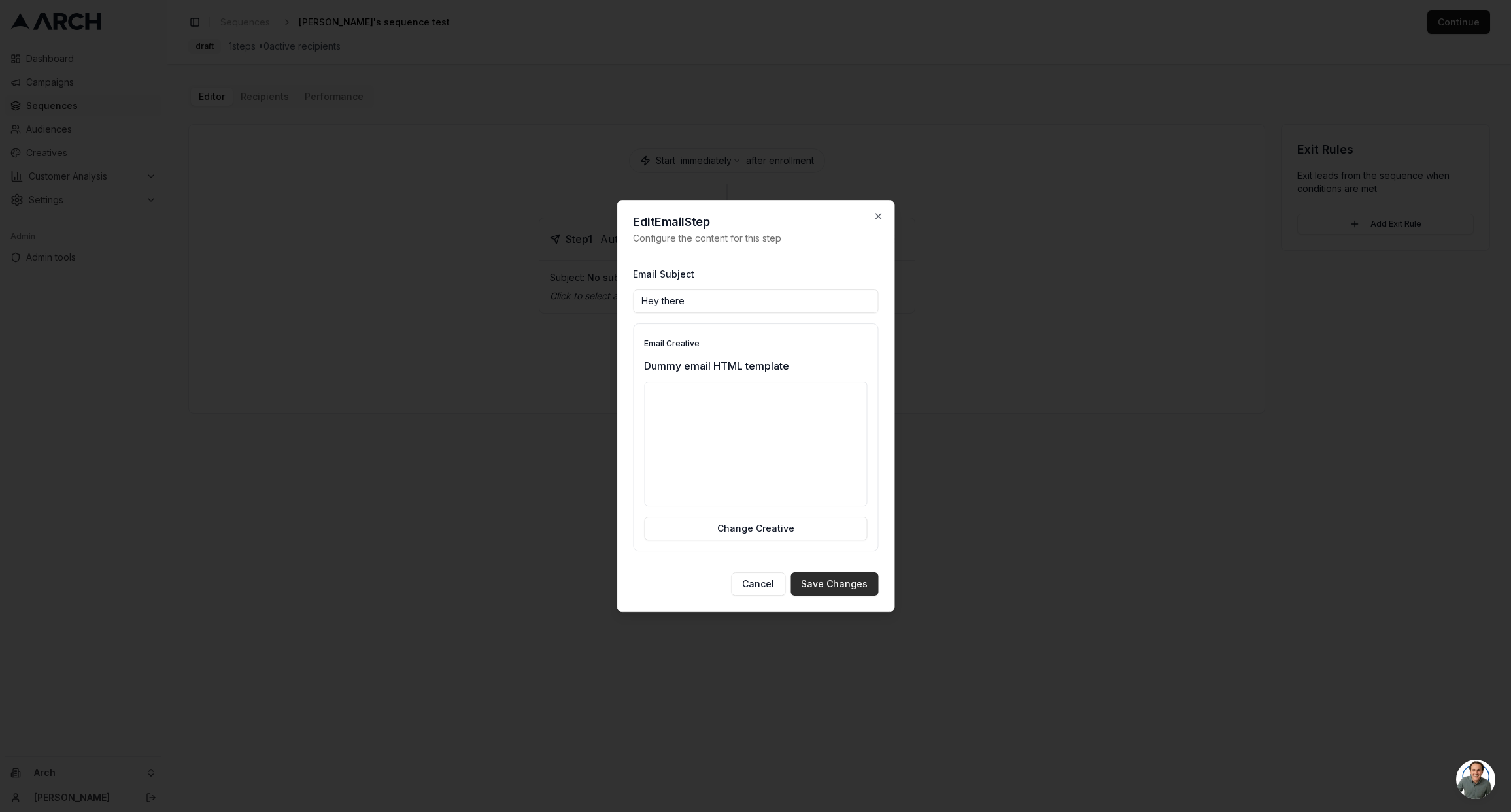
type input "Hey there"
click at [837, 585] on button "Save Changes" at bounding box center [834, 584] width 88 height 23
